Goal: Check status: Check status

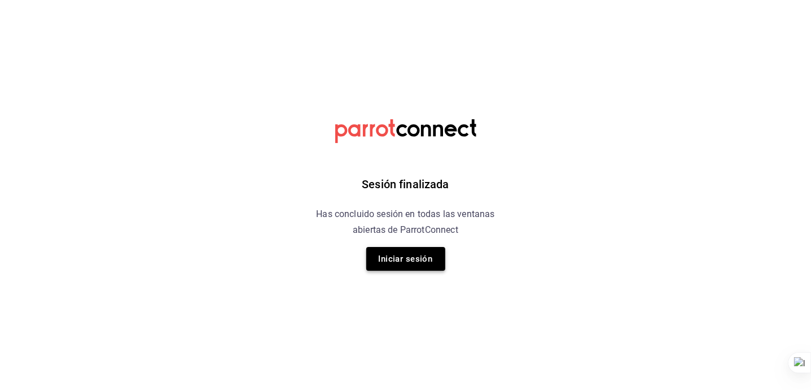
click at [392, 261] on button "Iniciar sesión" at bounding box center [405, 259] width 79 height 24
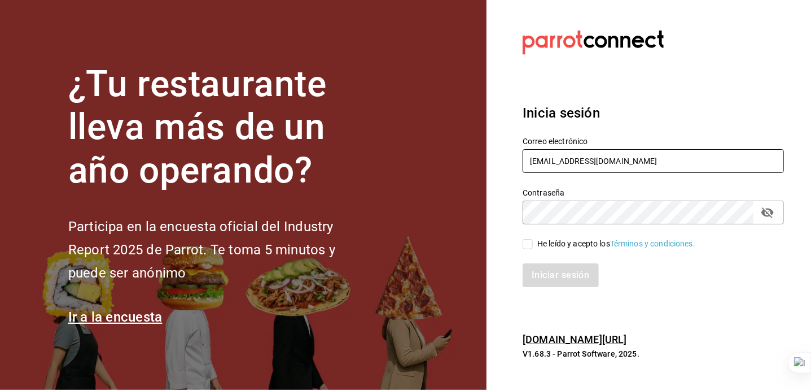
click at [632, 165] on input "lareyna@nl.com" at bounding box center [653, 161] width 261 height 24
type input "[EMAIL_ADDRESS][DOMAIN_NAME]"
click at [565, 245] on div "He leído y acepto los Términos y condiciones." at bounding box center [616, 244] width 158 height 12
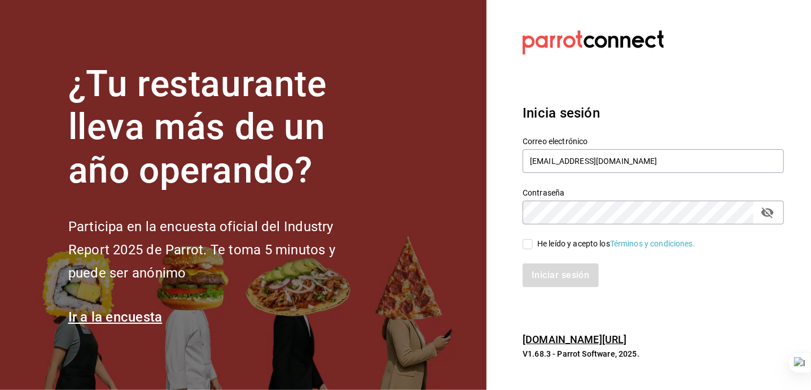
click at [533, 245] on input "He leído y acepto los Términos y condiciones." at bounding box center [528, 244] width 10 height 10
checkbox input "true"
click at [574, 274] on button "Iniciar sesión" at bounding box center [561, 275] width 77 height 24
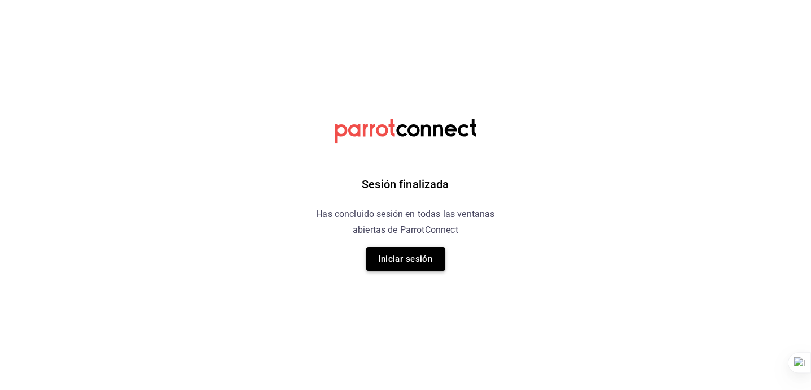
click at [389, 256] on button "Iniciar sesión" at bounding box center [405, 259] width 79 height 24
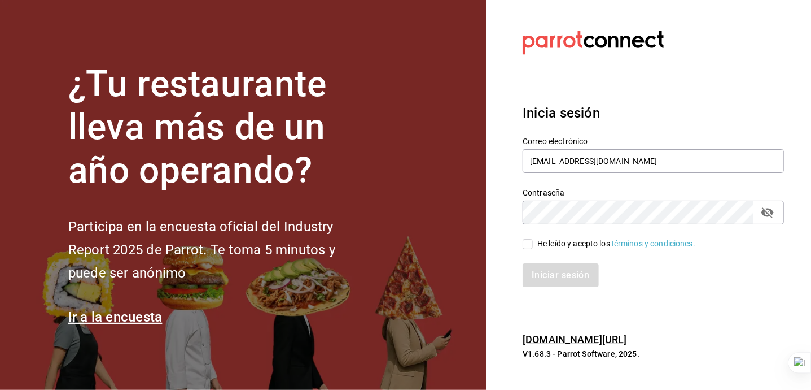
click at [538, 246] on div "He leído y acepto los Términos y condiciones." at bounding box center [616, 244] width 158 height 12
click at [533, 246] on input "He leído y acepto los Términos y condiciones." at bounding box center [528, 244] width 10 height 10
checkbox input "true"
click at [549, 274] on button "Iniciar sesión" at bounding box center [561, 275] width 77 height 24
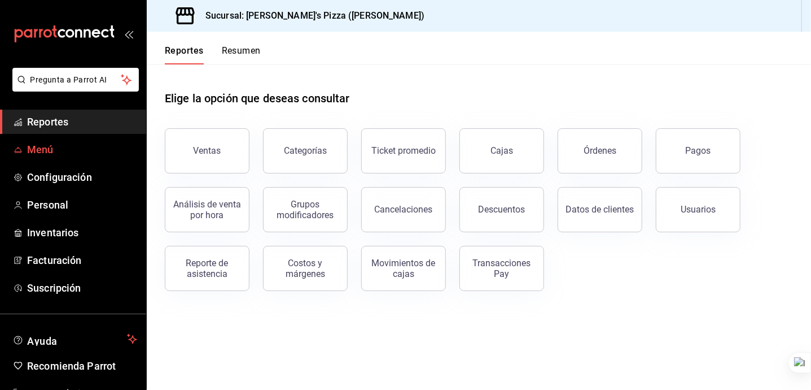
click at [37, 148] on span "Menú" at bounding box center [82, 149] width 110 height 15
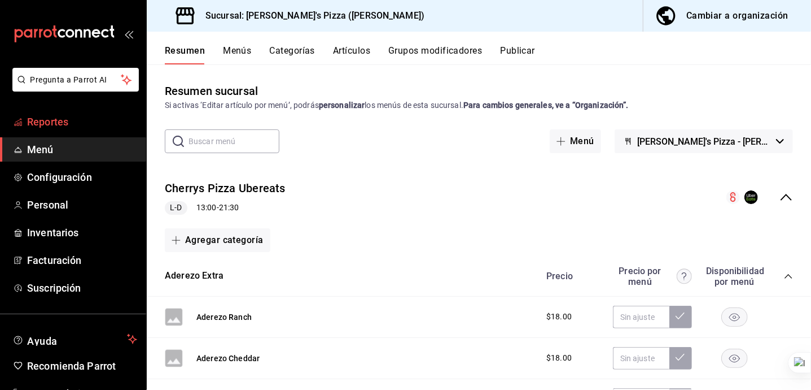
click at [60, 114] on span "Reportes" at bounding box center [82, 121] width 110 height 15
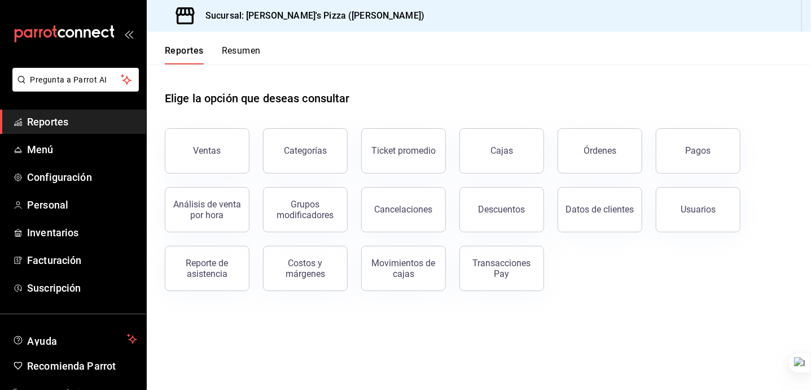
click at [540, 260] on button "Transacciones Pay" at bounding box center [502, 268] width 85 height 45
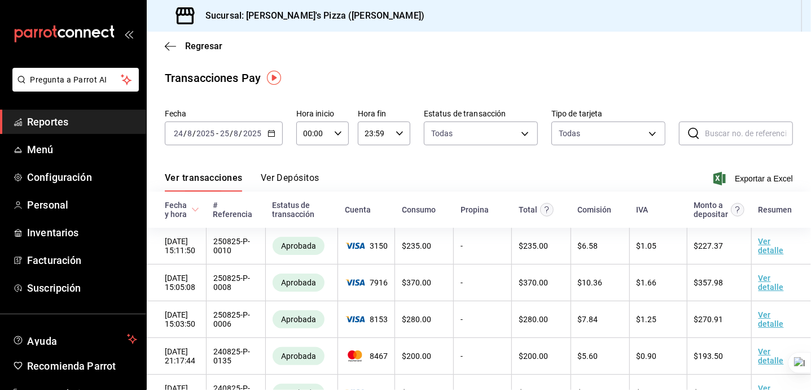
click at [300, 177] on button "Ver Depósitos" at bounding box center [290, 181] width 59 height 19
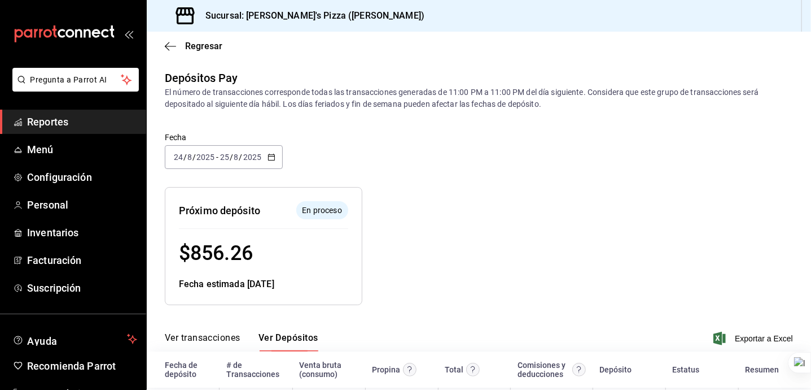
click at [228, 161] on div "2025-08-24 24 / 8 / 2025 - 2025-08-25 25 / 8 / 2025" at bounding box center [224, 157] width 118 height 24
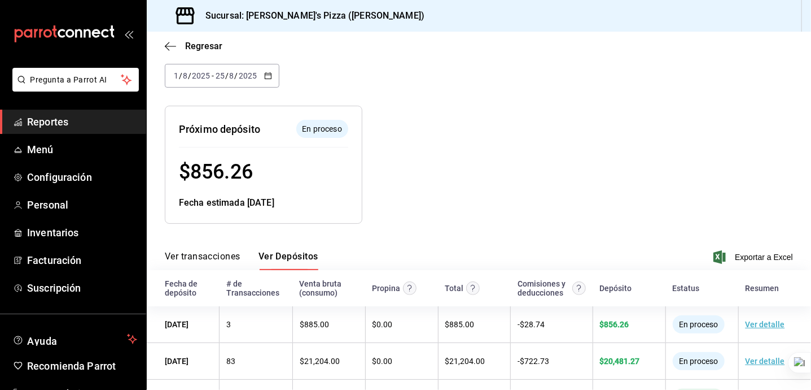
scroll to position [303, 0]
